Goal: Task Accomplishment & Management: Use online tool/utility

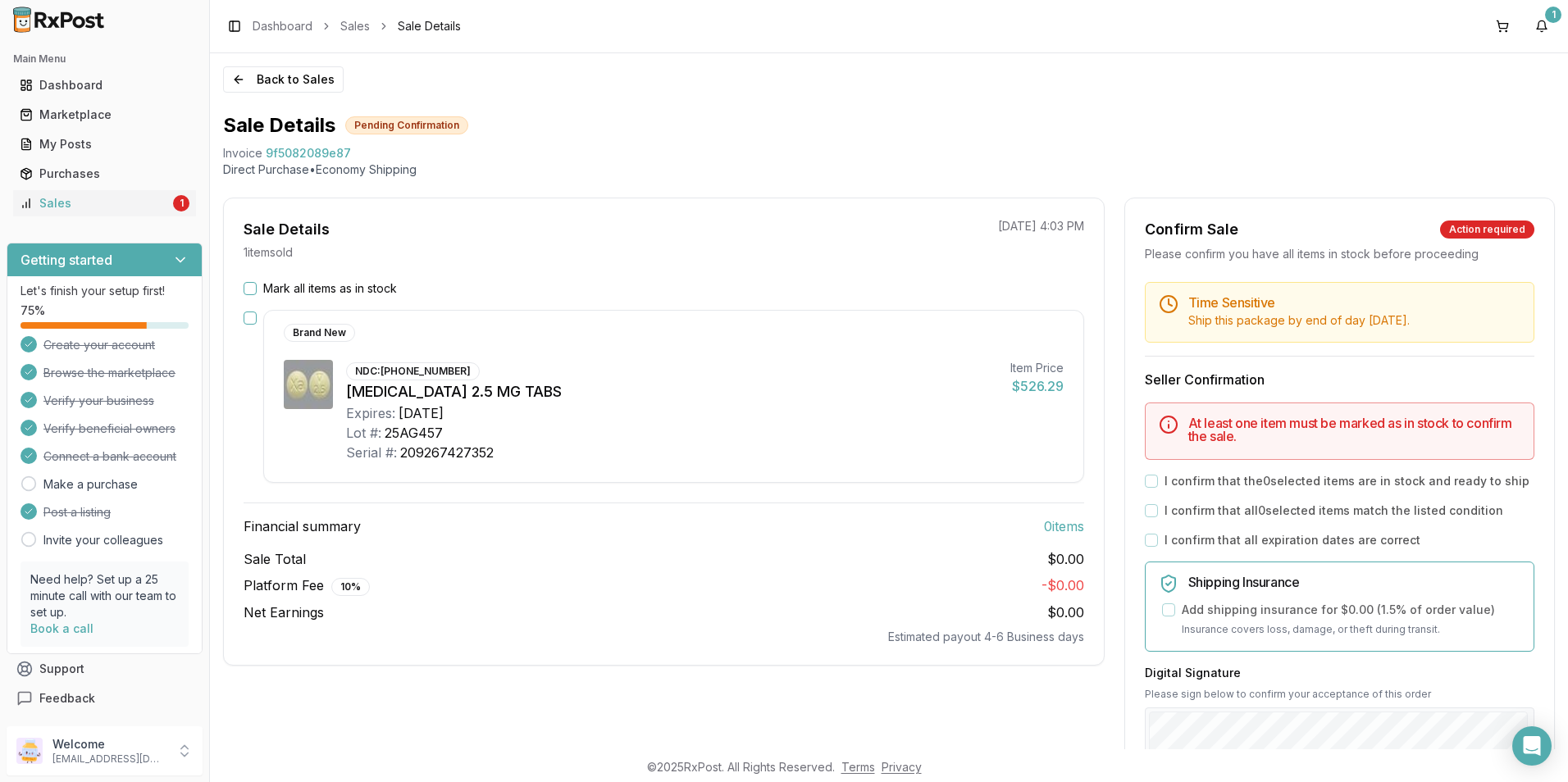
drag, startPoint x: 258, startPoint y: 292, endPoint x: 245, endPoint y: 288, distance: 13.6
click at [257, 292] on div "Mark all items as in stock" at bounding box center [664, 288] width 840 height 16
click at [245, 288] on button "Mark all items as in stock" at bounding box center [250, 289] width 13 height 13
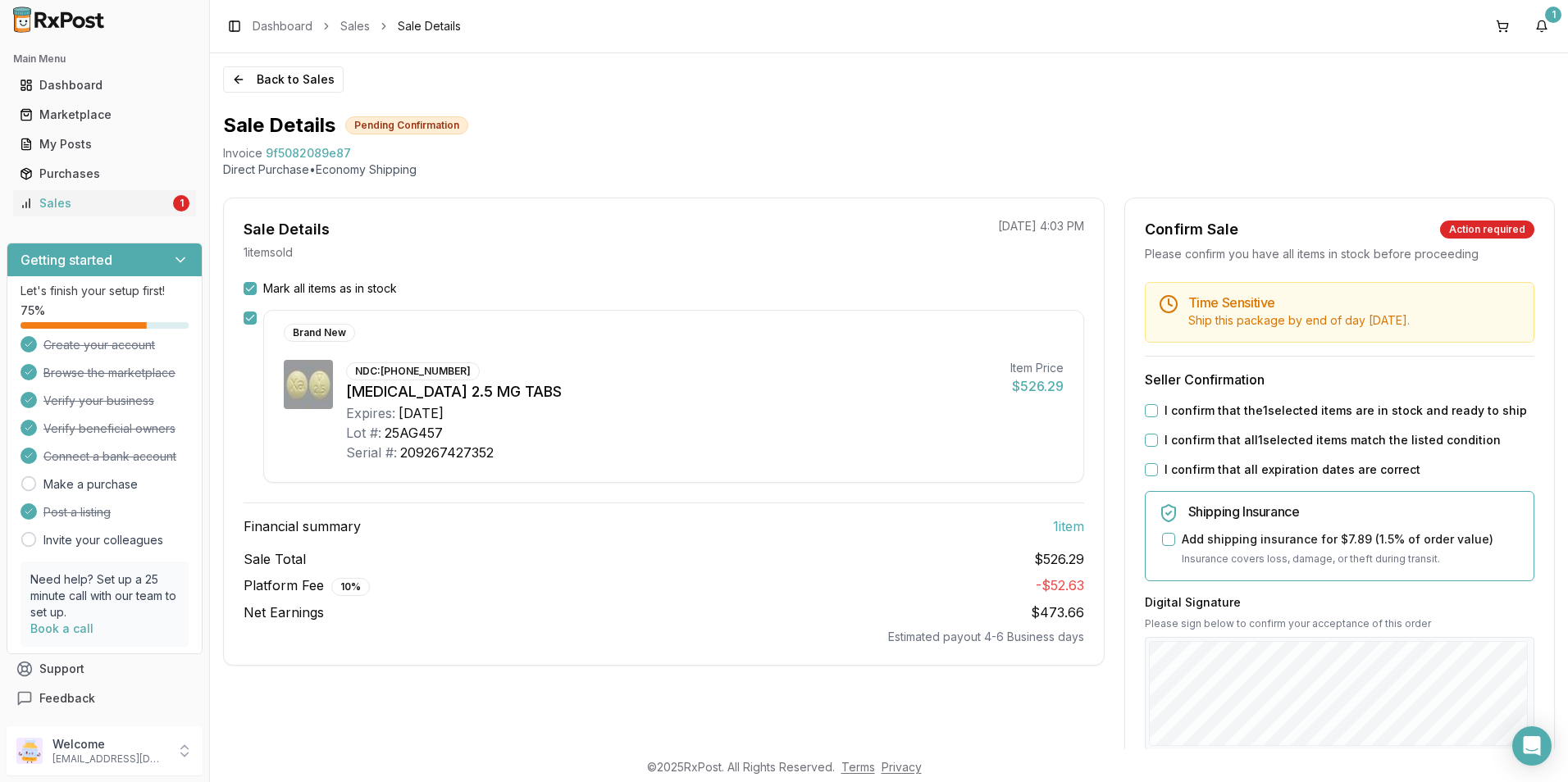
click at [1145, 418] on div "I confirm that the 1 selected items are in stock and ready to ship" at bounding box center [1339, 410] width 390 height 16
click at [1145, 412] on button "I confirm that the 1 selected items are in stock and ready to ship" at bounding box center [1151, 411] width 13 height 13
click at [1144, 438] on button "I confirm that all 1 selected items match the listed condition" at bounding box center [1151, 440] width 13 height 13
click at [1149, 468] on button "I confirm that all expiration dates are correct" at bounding box center [1151, 470] width 13 height 13
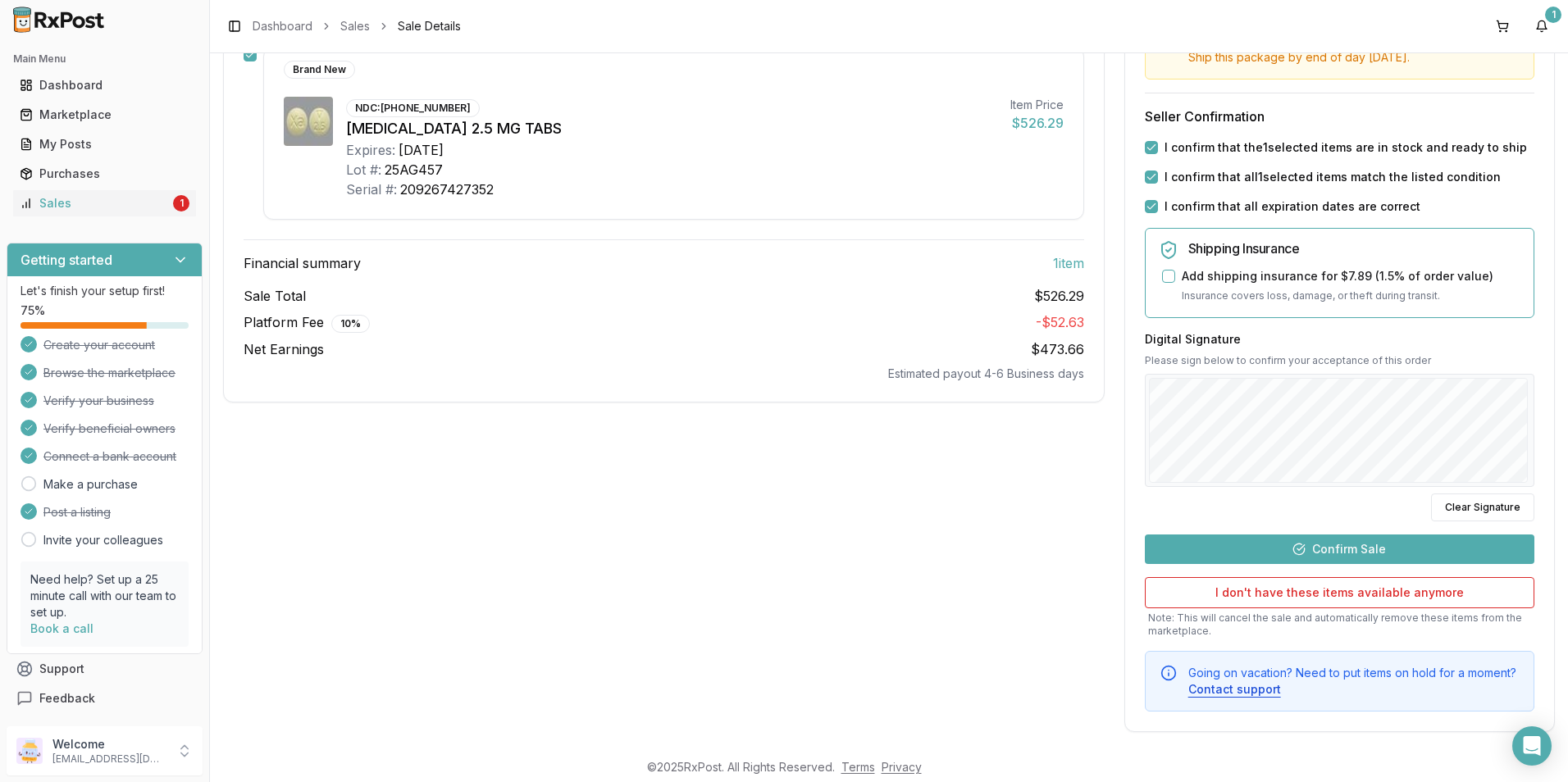
scroll to position [272, 0]
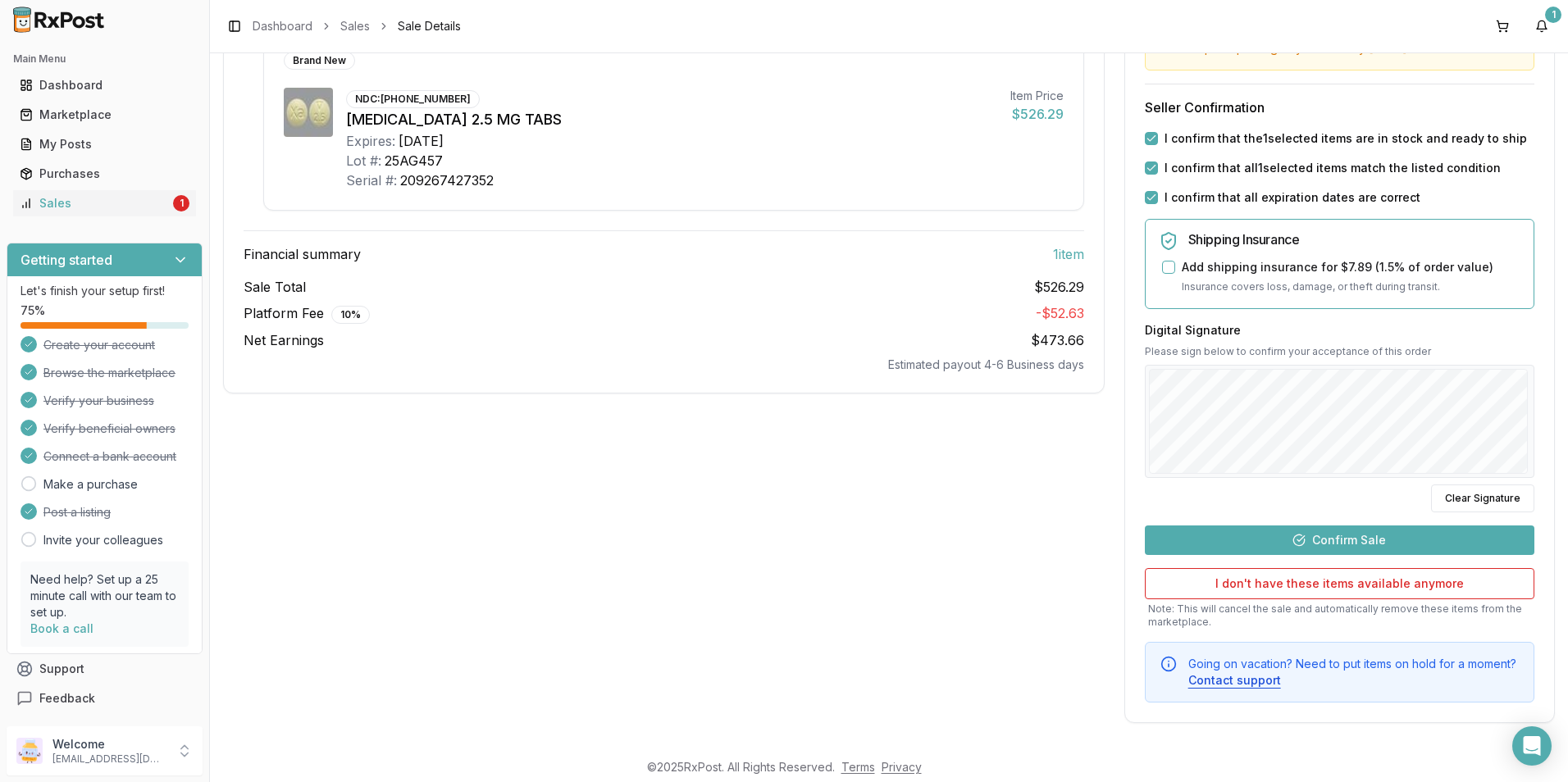
click at [1307, 529] on button "Confirm Sale" at bounding box center [1339, 539] width 390 height 29
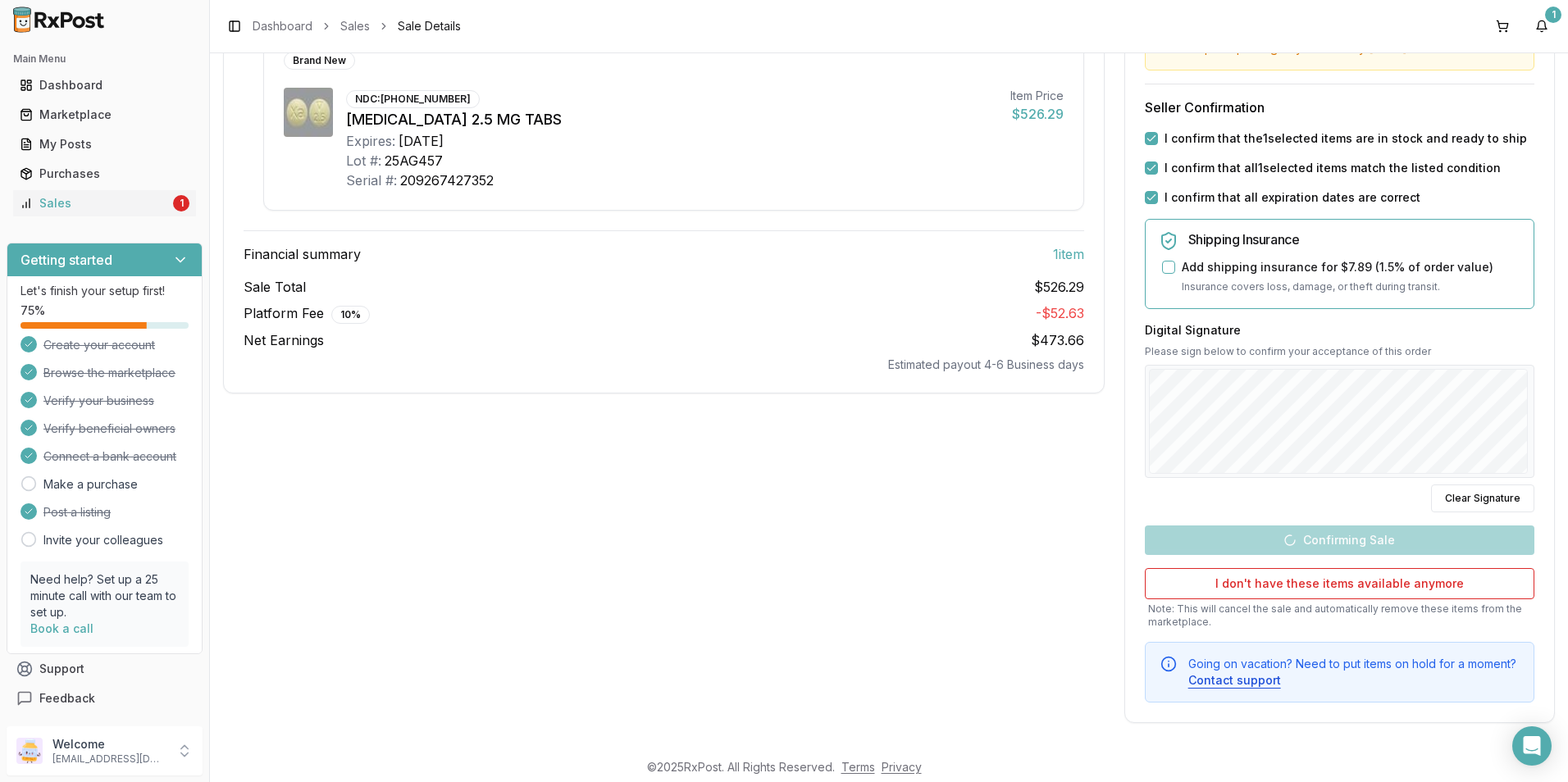
scroll to position [0, 0]
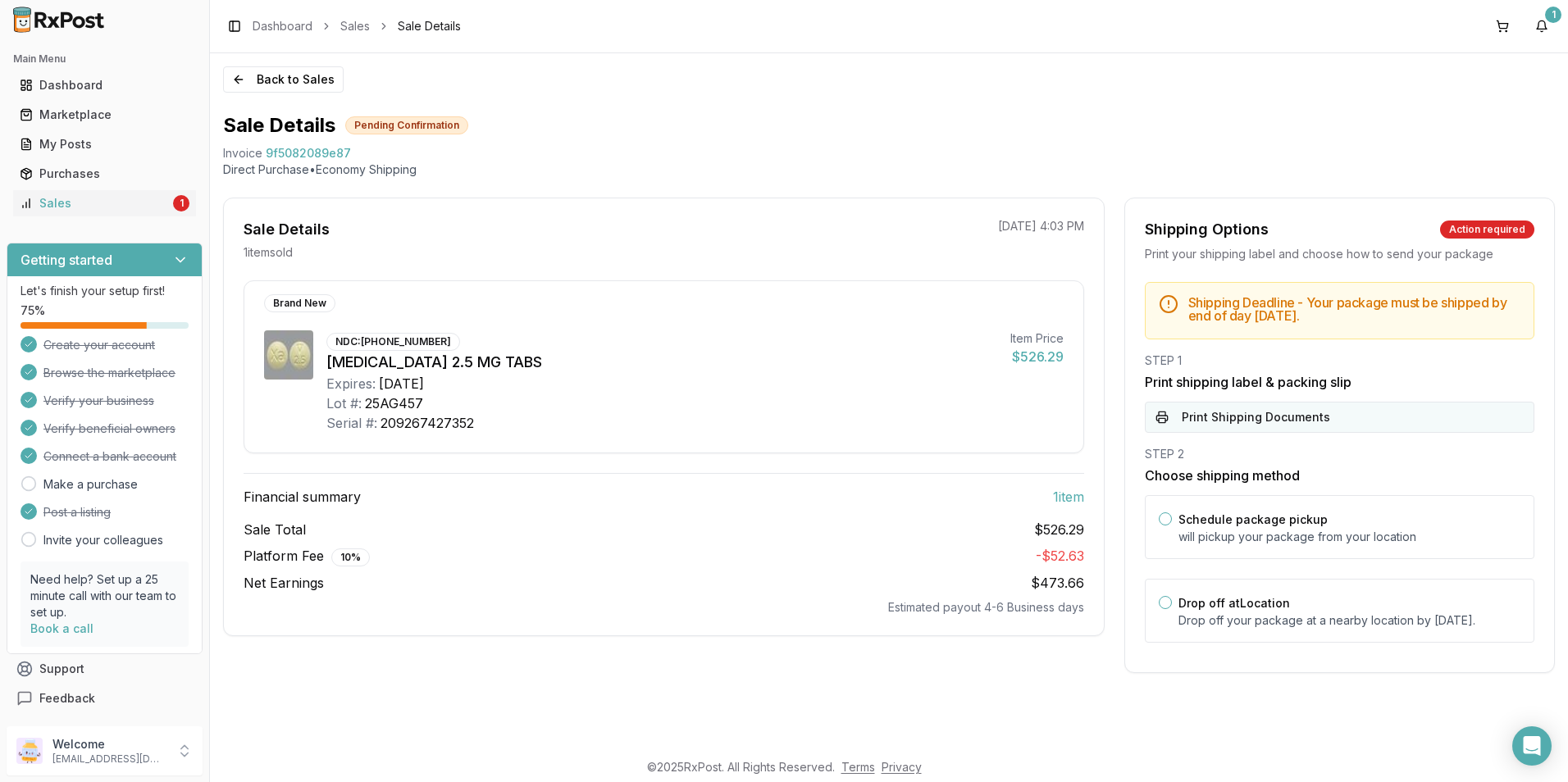
click at [1245, 411] on button "Print Shipping Documents" at bounding box center [1339, 417] width 390 height 31
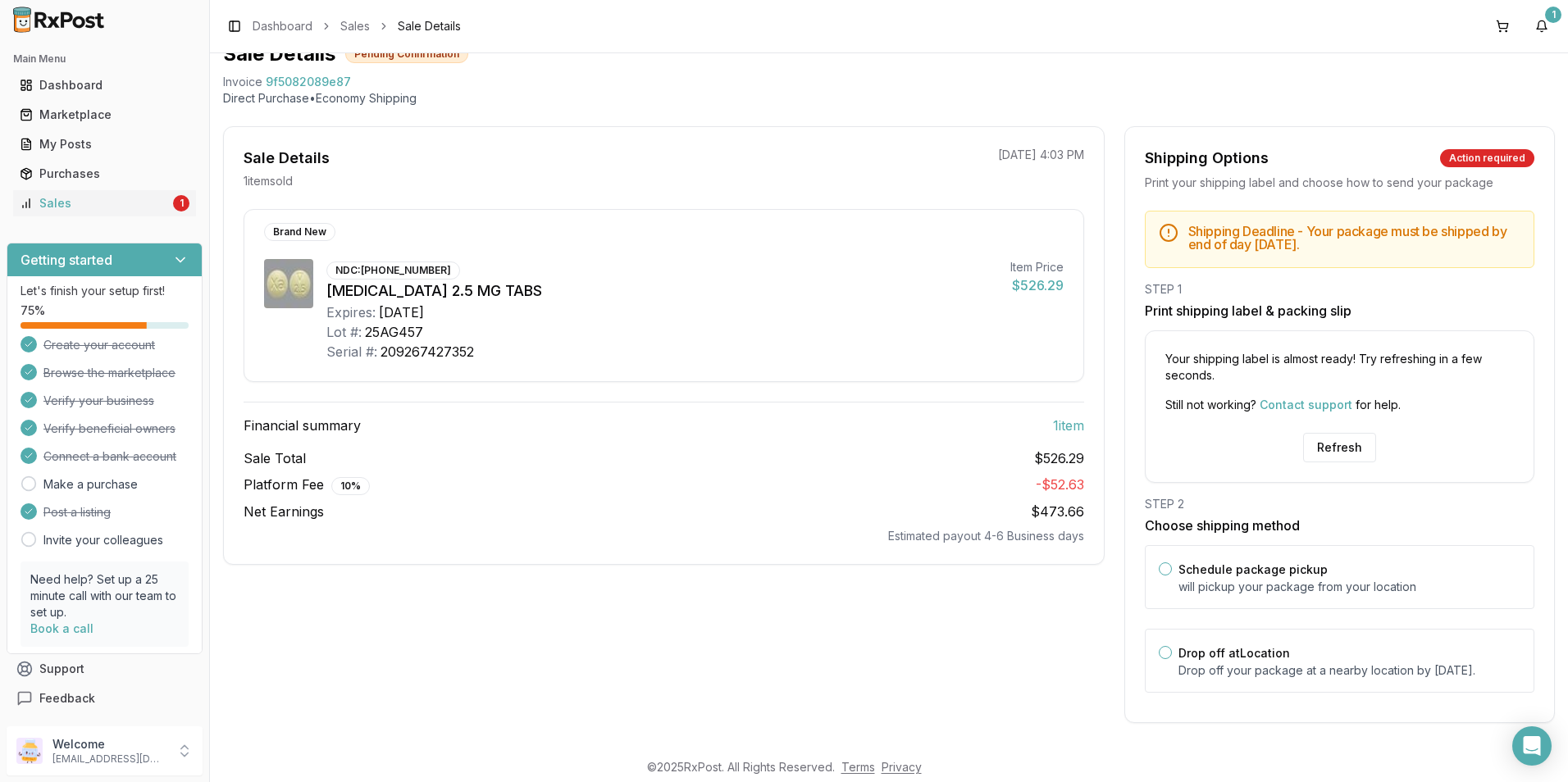
scroll to position [88, 0]
click at [1159, 563] on button "Schedule package pickup" at bounding box center [1165, 569] width 13 height 13
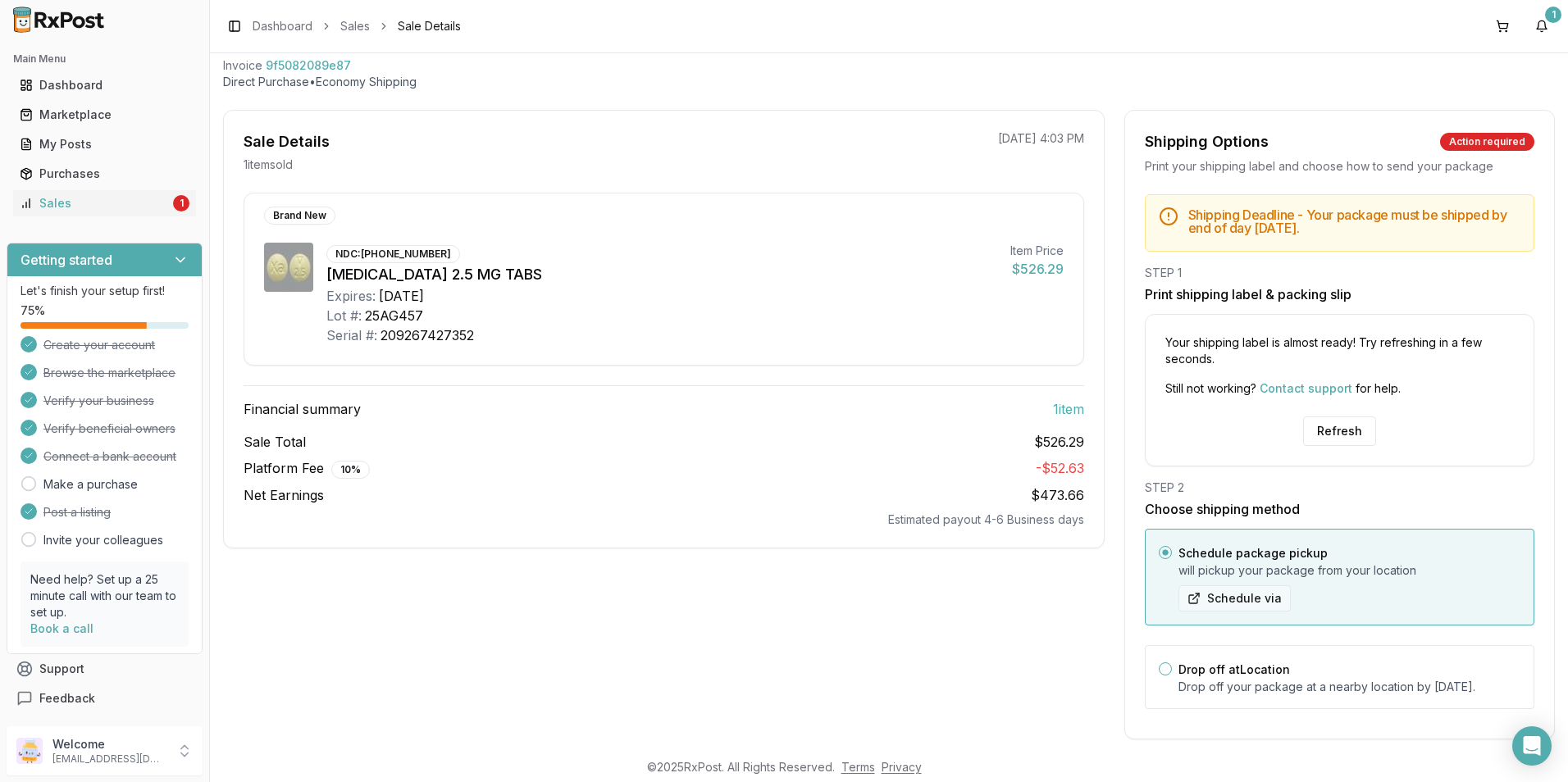
click at [1227, 599] on button "Schedule via" at bounding box center [1234, 598] width 112 height 26
click at [1192, 594] on button "Schedule via" at bounding box center [1234, 598] width 112 height 26
click at [1340, 431] on button "Refresh" at bounding box center [1339, 431] width 73 height 29
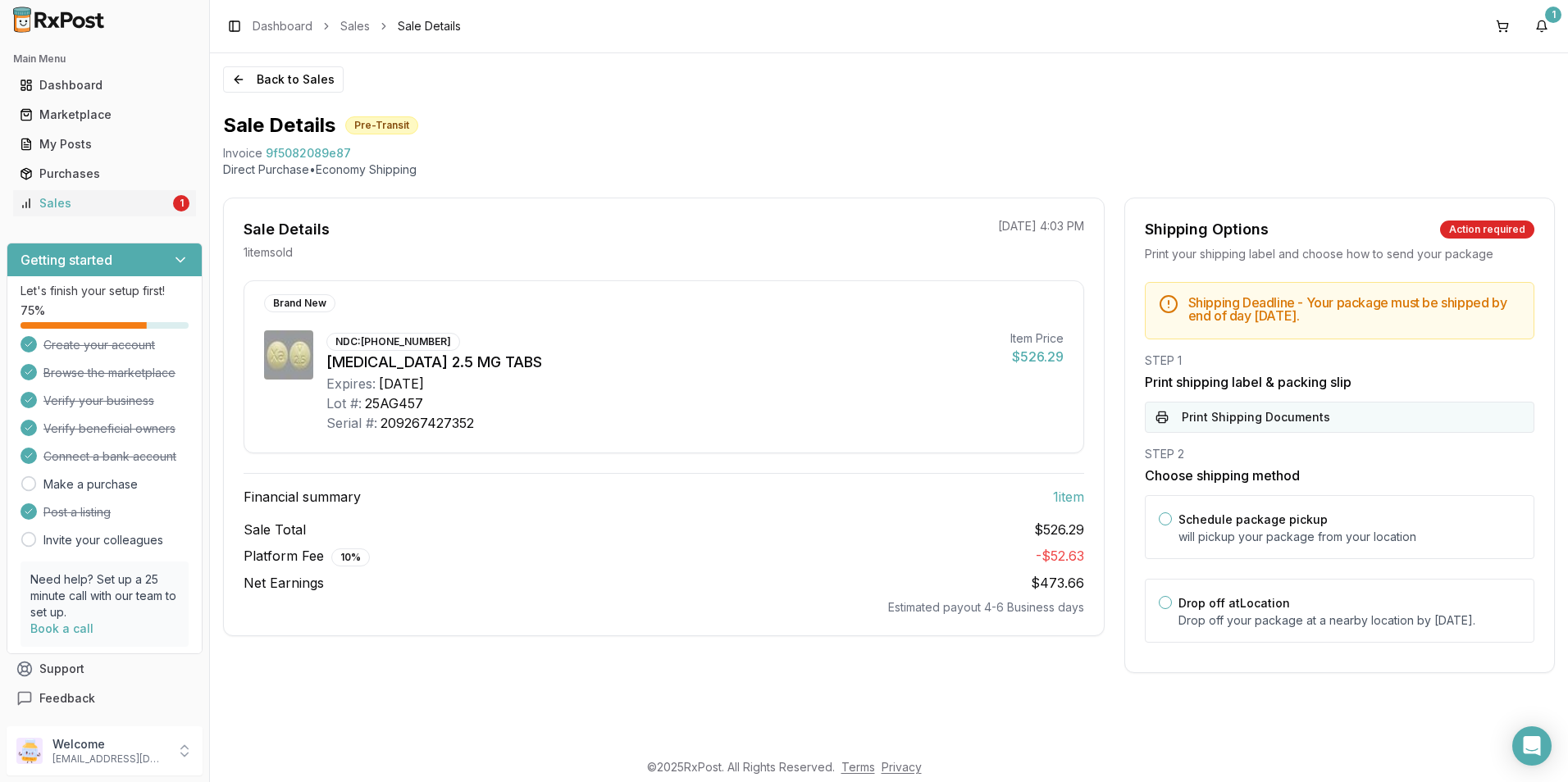
click at [1272, 425] on button "Print Shipping Documents" at bounding box center [1339, 417] width 390 height 31
click at [1166, 519] on button "Schedule package pickup" at bounding box center [1165, 519] width 13 height 13
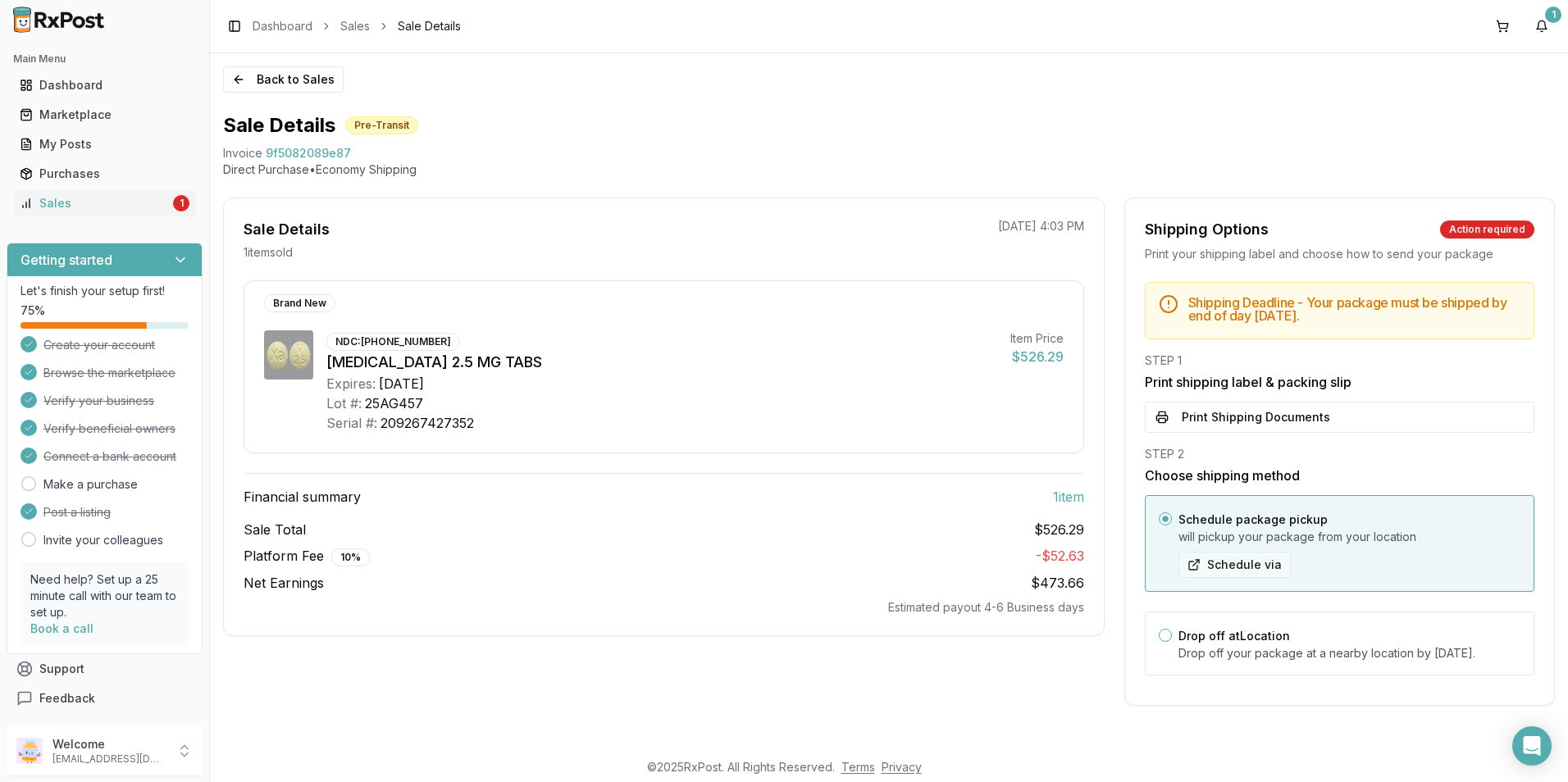
click at [1226, 559] on button "Schedule via" at bounding box center [1234, 565] width 112 height 26
click at [1230, 563] on button "Schedule via" at bounding box center [1234, 565] width 112 height 26
click at [1197, 567] on button "Schedule via" at bounding box center [1234, 565] width 112 height 26
click at [1304, 420] on button "Print Shipping Documents" at bounding box center [1339, 417] width 390 height 31
